Goal: Transaction & Acquisition: Book appointment/travel/reservation

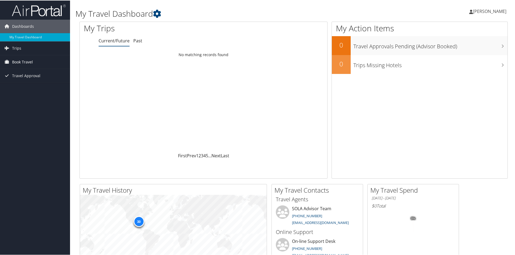
click at [22, 63] on span "Book Travel" at bounding box center [22, 61] width 21 height 13
click at [22, 79] on link "Book/Manage Online Trips" at bounding box center [35, 80] width 70 height 8
